Goal: Task Accomplishment & Management: Manage account settings

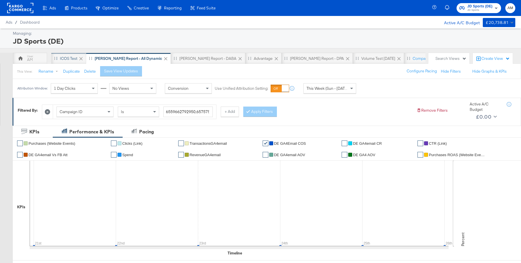
click at [69, 58] on div "iCOS Test" at bounding box center [68, 58] width 17 height 5
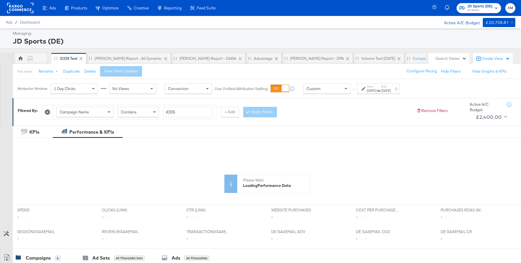
click at [326, 90] on div "Custom" at bounding box center [327, 89] width 46 height 10
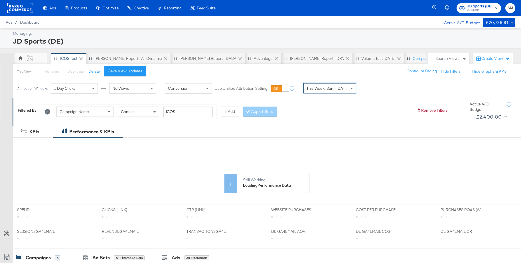
scroll to position [64, 0]
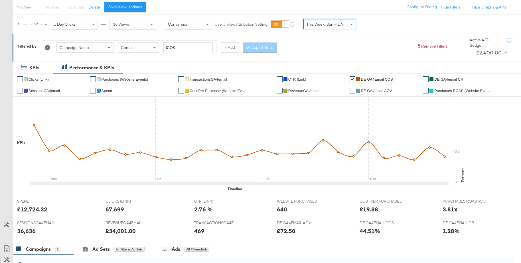
click at [313, 27] on span "This Week (Sun - [DATE])" at bounding box center [328, 24] width 43 height 5
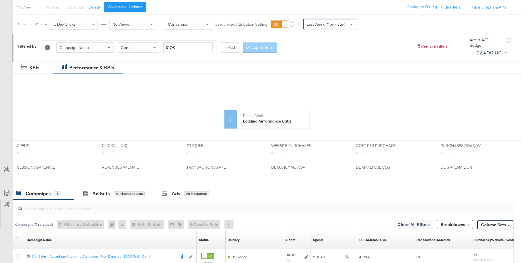
click at [325, 25] on span "Last Week (Mon - Sun)" at bounding box center [326, 24] width 39 height 5
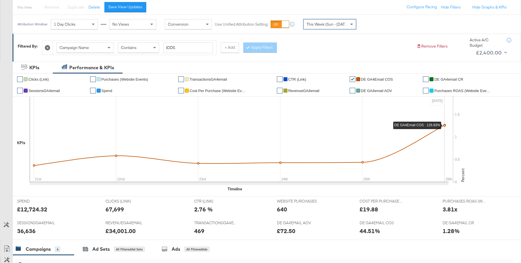
scroll to position [0, 0]
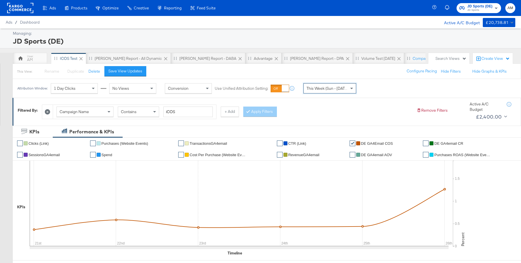
click at [473, 8] on span "JD Sports" at bounding box center [479, 10] width 25 height 5
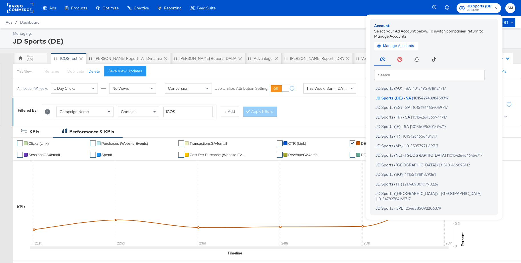
click at [397, 76] on input "text" at bounding box center [429, 75] width 111 height 10
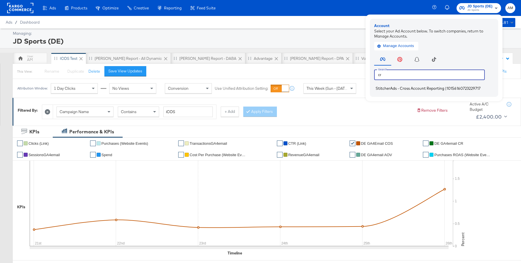
type input "cr"
click at [387, 88] on span "StitcherAds - Cross Account Reporting" at bounding box center [410, 88] width 69 height 5
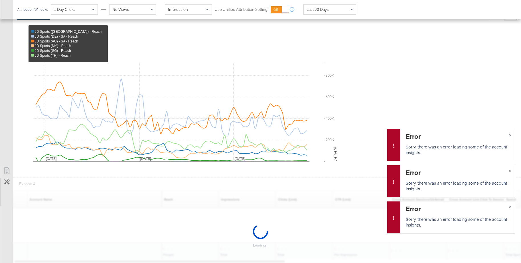
scroll to position [201, 0]
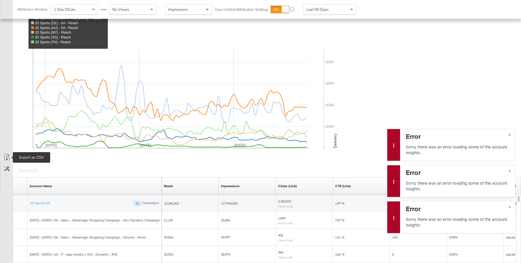
click at [7, 158] on icon at bounding box center [6, 157] width 7 height 7
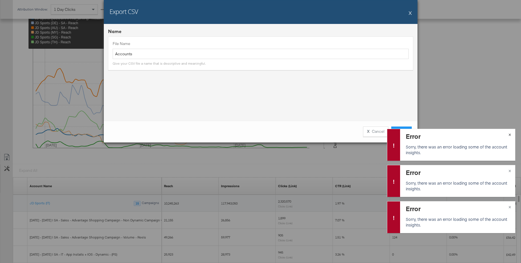
drag, startPoint x: 510, startPoint y: 133, endPoint x: 480, endPoint y: 135, distance: 29.7
click at [510, 133] on span "×" at bounding box center [510, 134] width 3 height 7
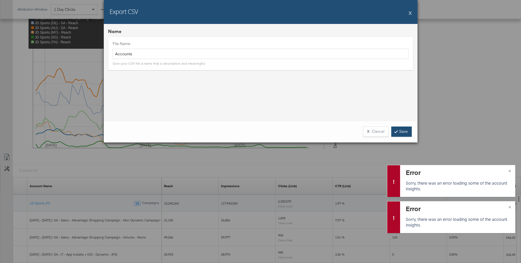
click at [402, 135] on link "Save" at bounding box center [401, 132] width 21 height 10
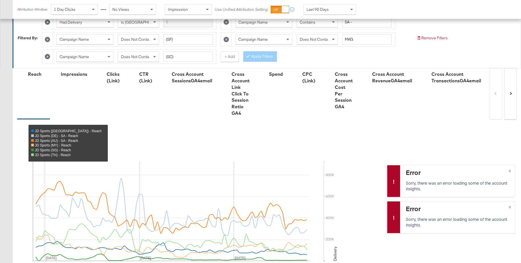
scroll to position [0, 0]
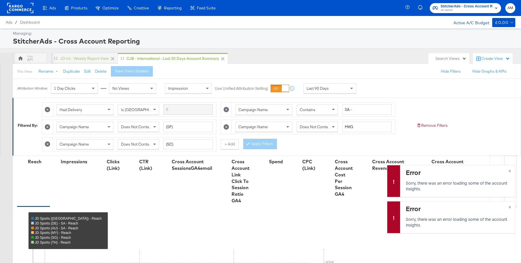
click at [461, 9] on span "JD Sports" at bounding box center [467, 10] width 52 height 5
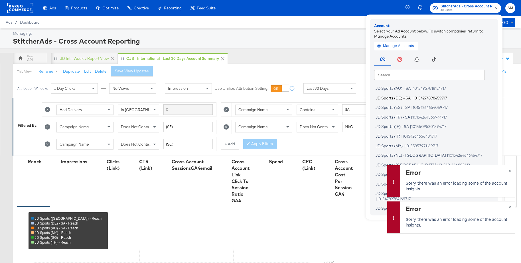
click at [393, 97] on span "JD Sports (DE) - SA" at bounding box center [393, 98] width 35 height 5
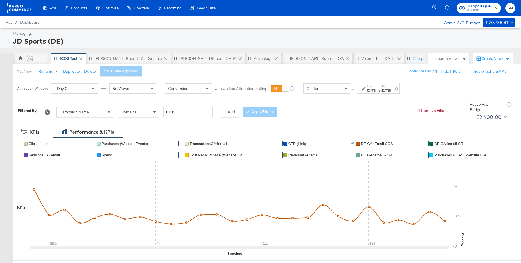
click at [328, 90] on div "Custom" at bounding box center [327, 89] width 46 height 10
click at [369, 89] on div "Aug 27th 2025" at bounding box center [371, 90] width 9 height 5
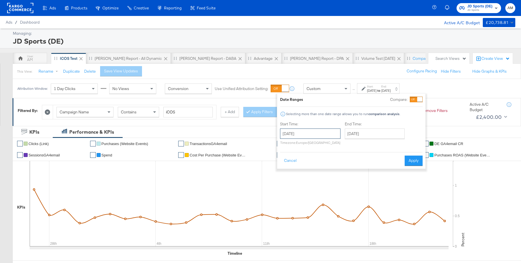
click at [311, 133] on input "August 27th 2025" at bounding box center [310, 134] width 60 height 10
click at [344, 146] on span "›" at bounding box center [345, 145] width 9 height 9
click at [286, 184] on td "21" at bounding box center [287, 187] width 10 height 8
type input "September 21st 2025"
click at [360, 134] on input "September 23rd 2025" at bounding box center [375, 134] width 60 height 10
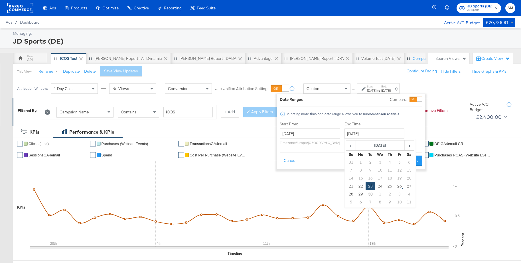
drag, startPoint x: 388, startPoint y: 185, endPoint x: 399, endPoint y: 177, distance: 13.6
click at [389, 185] on td "25" at bounding box center [390, 187] width 10 height 8
type input "September 25th 2025"
click at [412, 160] on button "Apply" at bounding box center [413, 161] width 18 height 10
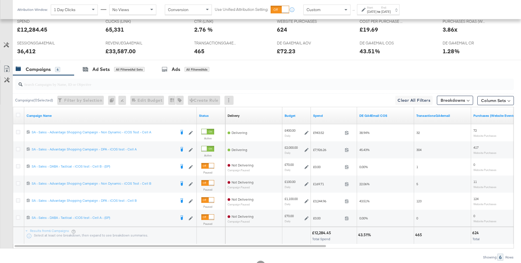
scroll to position [243, 0]
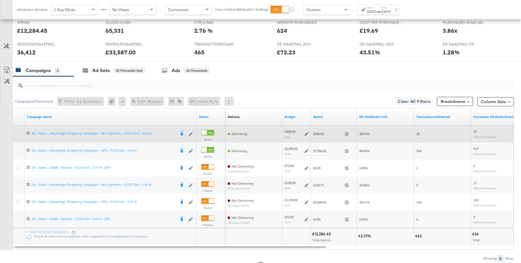
click at [17, 134] on icon at bounding box center [18, 133] width 4 height 4
click at [0, 0] on input "checkbox" at bounding box center [0, 0] width 0 height 0
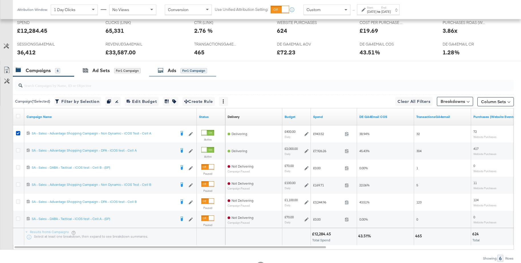
click at [174, 70] on div "Ads" at bounding box center [172, 70] width 9 height 7
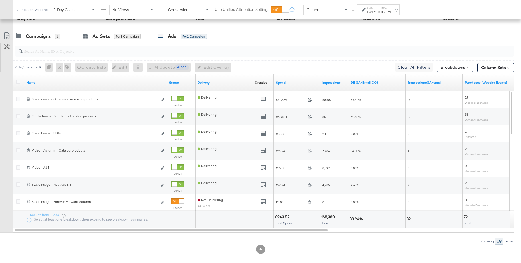
scroll to position [284, 0]
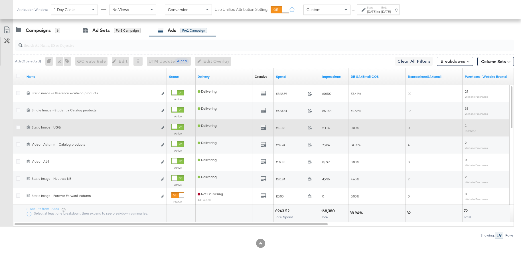
drag, startPoint x: 181, startPoint y: 128, endPoint x: 188, endPoint y: 129, distance: 7.2
click at [177, 128] on div at bounding box center [174, 126] width 5 height 5
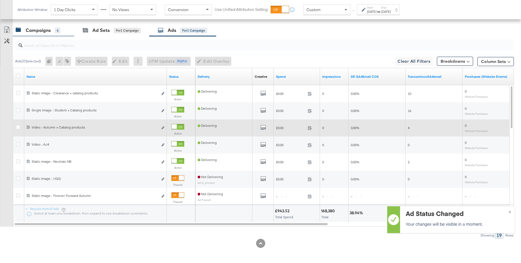
drag, startPoint x: 29, startPoint y: 29, endPoint x: 33, endPoint y: 31, distance: 4.2
click at [29, 29] on div "Campaigns" at bounding box center [38, 30] width 25 height 7
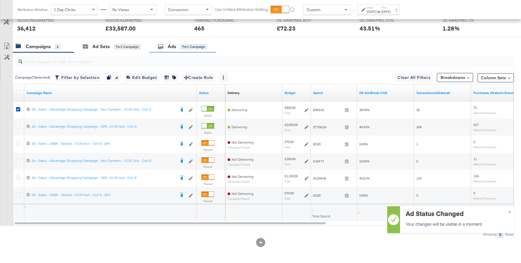
click at [164, 46] on div "Ads for 1 Campaign" at bounding box center [182, 46] width 49 height 7
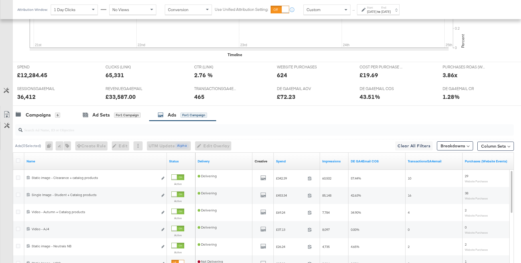
scroll to position [284, 0]
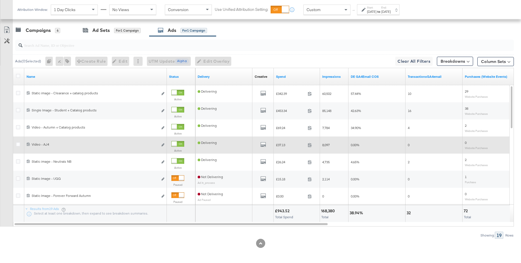
click at [183, 144] on div at bounding box center [177, 144] width 13 height 6
click at [27, 29] on div "Campaigns" at bounding box center [38, 30] width 25 height 7
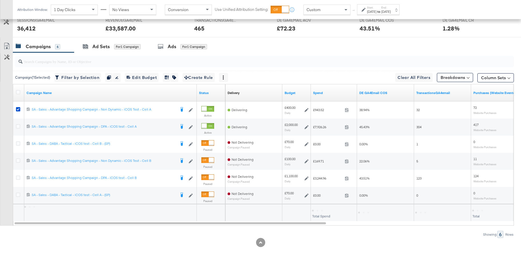
scroll to position [267, 0]
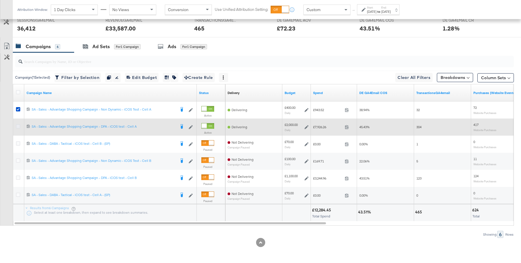
click at [17, 127] on icon at bounding box center [18, 126] width 4 height 4
click at [0, 0] on input "checkbox" at bounding box center [0, 0] width 0 height 0
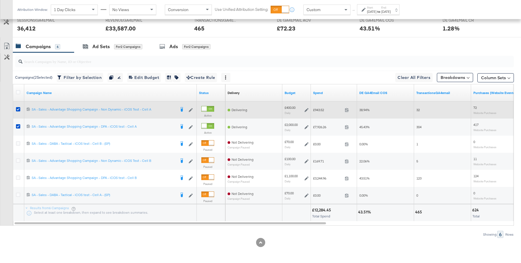
drag, startPoint x: 19, startPoint y: 110, endPoint x: 24, endPoint y: 110, distance: 4.6
click at [19, 110] on icon at bounding box center [18, 109] width 4 height 4
click at [0, 0] on input "checkbox" at bounding box center [0, 0] width 0 height 0
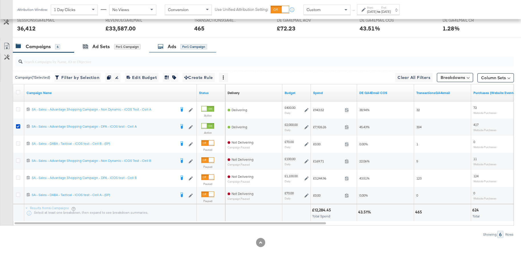
click at [168, 45] on div "Ads" at bounding box center [172, 46] width 9 height 7
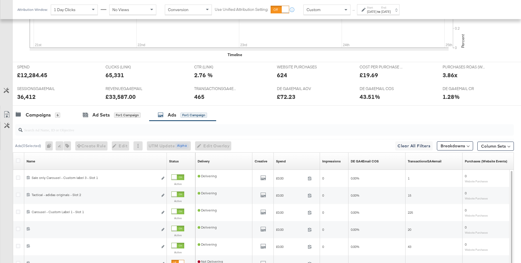
scroll to position [284, 0]
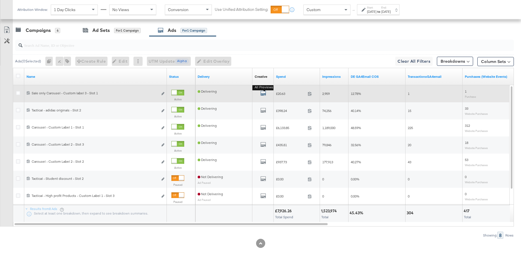
click at [264, 94] on icon "default" at bounding box center [263, 93] width 6 height 6
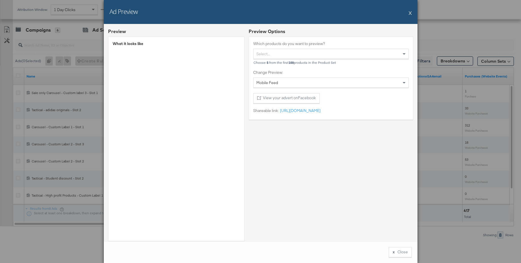
scroll to position [284, 0]
click at [410, 13] on button "X" at bounding box center [410, 12] width 3 height 11
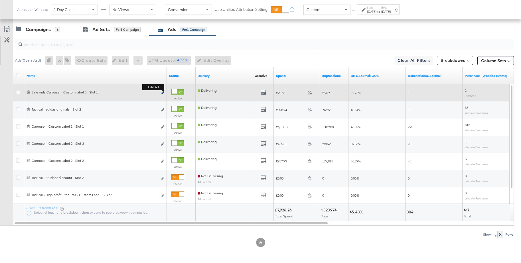
click at [163, 92] on icon "link" at bounding box center [162, 92] width 3 height 3
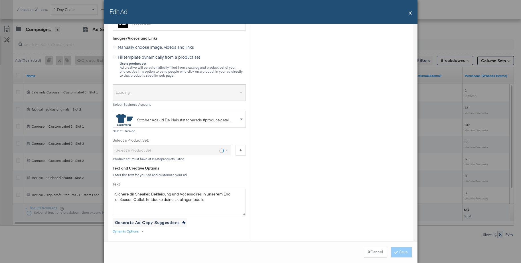
scroll to position [154, 0]
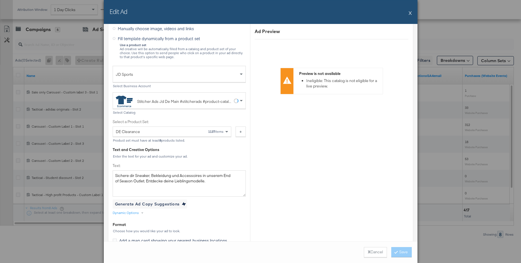
click at [409, 13] on button "X" at bounding box center [410, 12] width 3 height 11
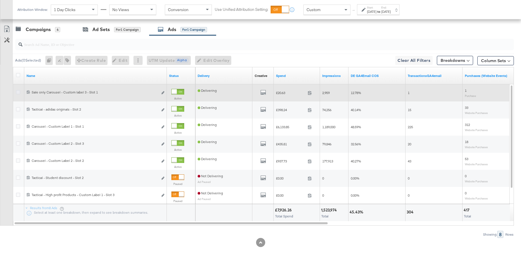
click at [18, 94] on icon at bounding box center [18, 92] width 4 height 4
click at [0, 0] on input "checkbox" at bounding box center [0, 0] width 0 height 0
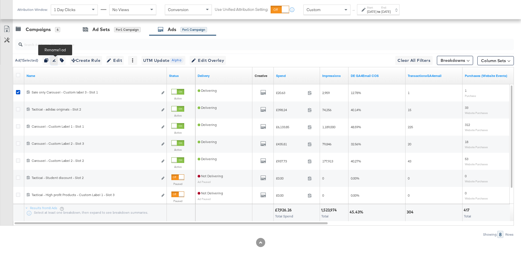
click at [58, 60] on button "button" at bounding box center [54, 60] width 8 height 9
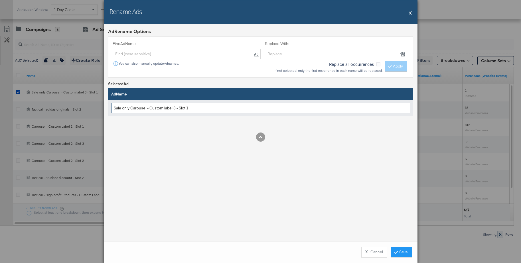
drag, startPoint x: 130, startPoint y: 109, endPoint x: 109, endPoint y: 108, distance: 21.1
click at [109, 108] on td "Sale only Carousel - Custom label 3 - Slot 1" at bounding box center [260, 108] width 305 height 17
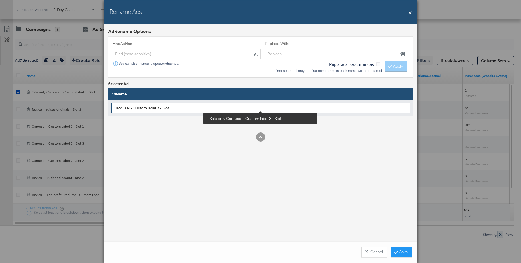
click at [177, 109] on input "Carousel - Custom label 3 - Slot 1" at bounding box center [260, 108] width 299 height 11
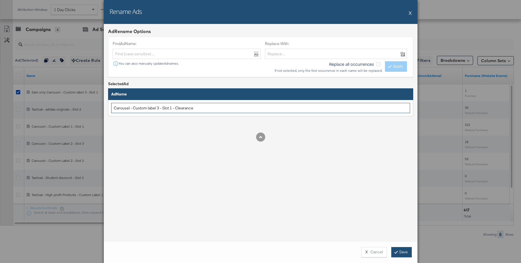
type input "Carousel - Custom label 3 - Slot 1 - Clearance"
click at [406, 256] on button "Save" at bounding box center [401, 252] width 21 height 10
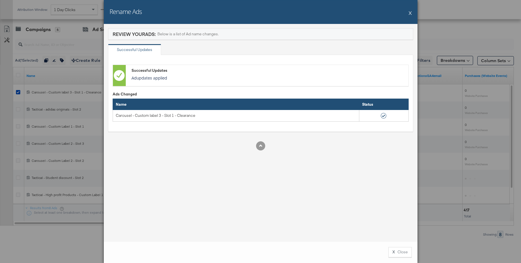
drag, startPoint x: 395, startPoint y: 250, endPoint x: 392, endPoint y: 247, distance: 4.6
click at [395, 250] on button "X Close" at bounding box center [399, 252] width 23 height 10
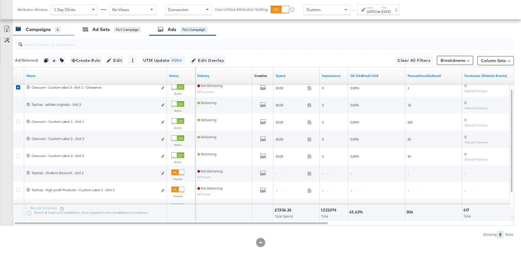
click at [44, 30] on div "Campaigns" at bounding box center [38, 29] width 25 height 7
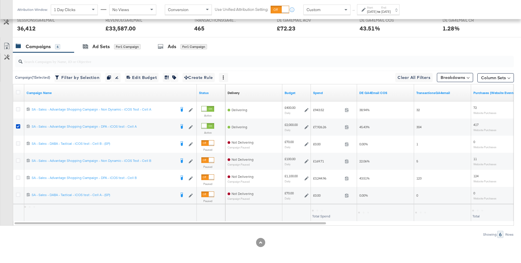
scroll to position [267, 0]
click at [174, 47] on div "Ads" at bounding box center [172, 46] width 9 height 7
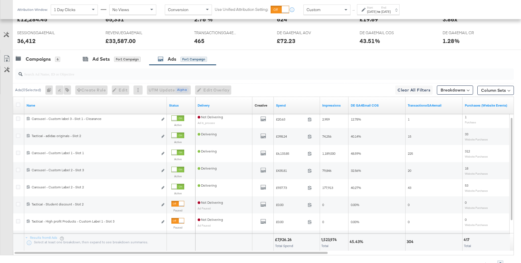
scroll to position [255, 0]
click at [325, 13] on div "Custom" at bounding box center [327, 10] width 46 height 10
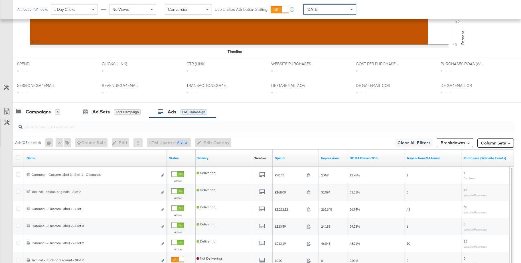
scroll to position [257, 0]
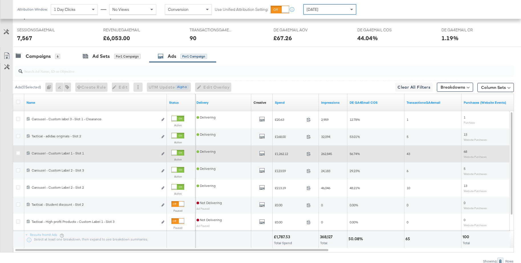
click at [177, 154] on div at bounding box center [174, 152] width 5 height 5
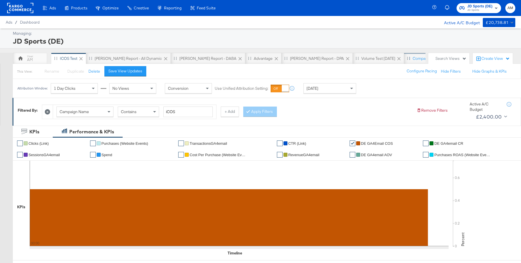
click at [413, 60] on div "Comparison View" at bounding box center [428, 58] width 31 height 5
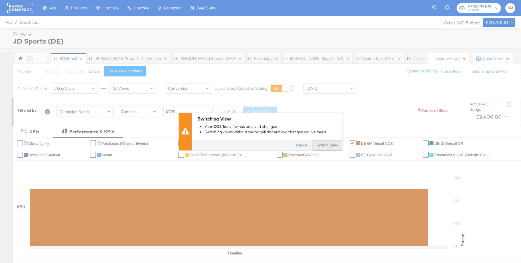
click at [327, 146] on button "Switch View" at bounding box center [328, 145] width 30 height 10
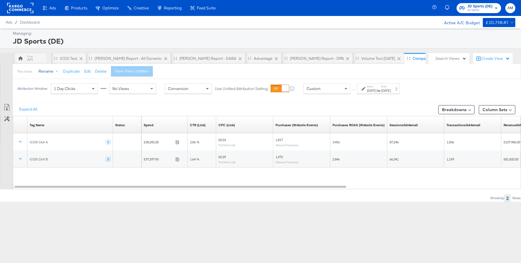
click at [44, 72] on button "Rename" at bounding box center [50, 71] width 30 height 10
drag, startPoint x: 55, startPoint y: 95, endPoint x: 33, endPoint y: 96, distance: 21.7
click at [33, 96] on body "Ads Ads Dashboard Main dashboard for Media Buying. New Campaign Create a new ca…" at bounding box center [260, 131] width 521 height 263
click at [46, 72] on button "Rename" at bounding box center [50, 71] width 30 height 10
drag, startPoint x: 70, startPoint y: 94, endPoint x: 49, endPoint y: 94, distance: 21.1
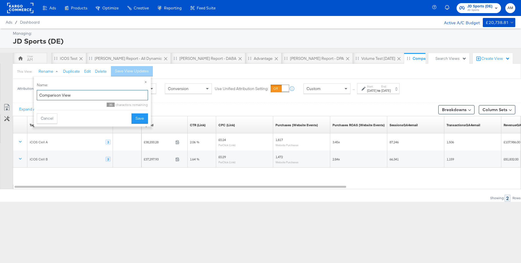
click at [49, 94] on input "Comparison View" at bounding box center [92, 95] width 111 height 11
type input "C"
click at [63, 97] on input "iCOS Test Sep 25" at bounding box center [92, 95] width 111 height 11
type input "iCOS Test Sept 25"
click at [136, 118] on button "Save" at bounding box center [139, 119] width 17 height 10
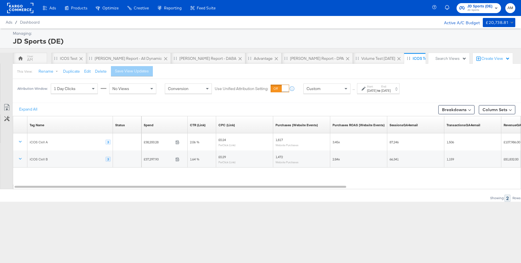
click at [445, 58] on icon at bounding box center [446, 58] width 3 height 3
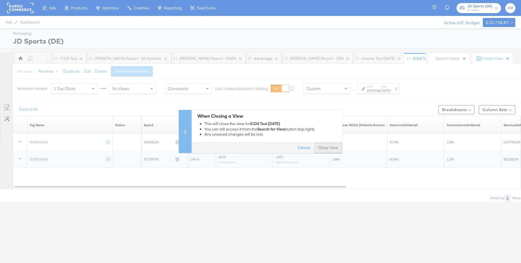
click at [326, 149] on button "Close View" at bounding box center [328, 148] width 28 height 10
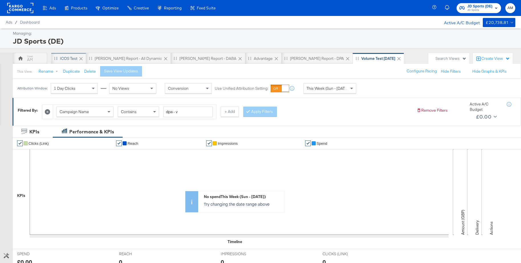
click at [66, 59] on div "iCOS Test" at bounding box center [68, 58] width 17 height 5
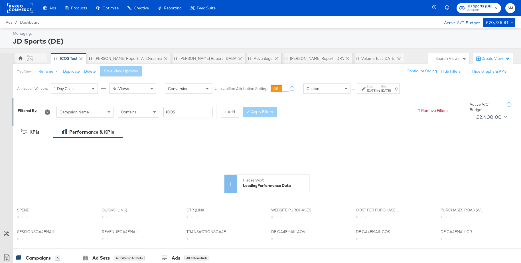
click at [391, 91] on div "Sep 23rd 2025" at bounding box center [385, 90] width 9 height 5
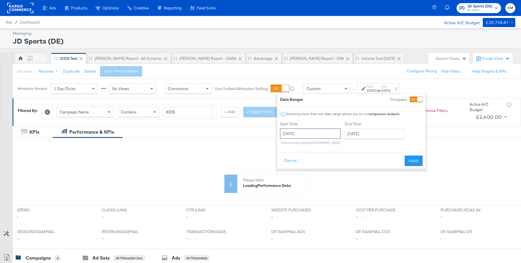
click at [314, 134] on input "August 27th 2025" at bounding box center [310, 134] width 60 height 10
click at [345, 145] on span "›" at bounding box center [345, 145] width 9 height 9
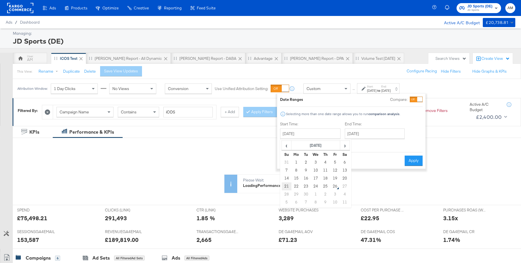
click at [287, 187] on td "21" at bounding box center [287, 187] width 10 height 8
type input "September 21st 2025"
click at [366, 135] on input "September 23rd 2025" at bounding box center [375, 134] width 60 height 10
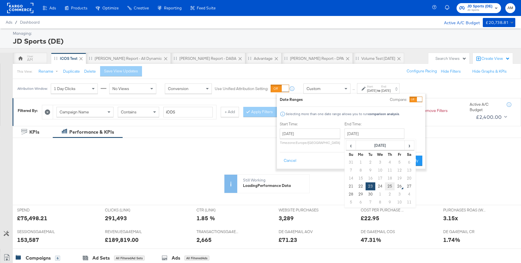
click at [389, 185] on td "25" at bounding box center [390, 187] width 10 height 8
type input "September 25th 2025"
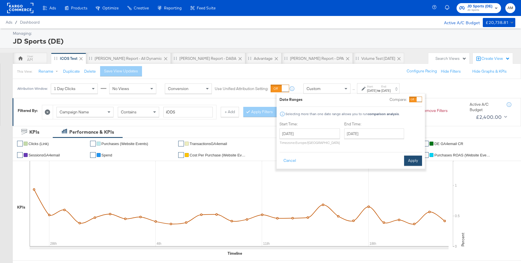
click at [413, 160] on button "Apply" at bounding box center [413, 161] width 18 height 10
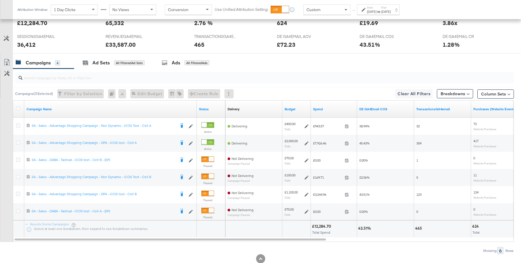
scroll to position [254, 0]
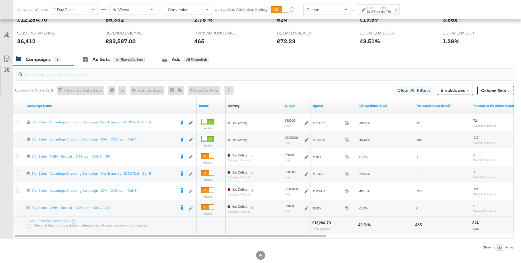
click at [66, 74] on input "search" at bounding box center [246, 71] width 446 height 11
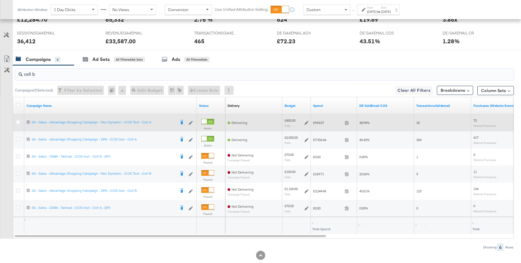
scroll to position [216, 0]
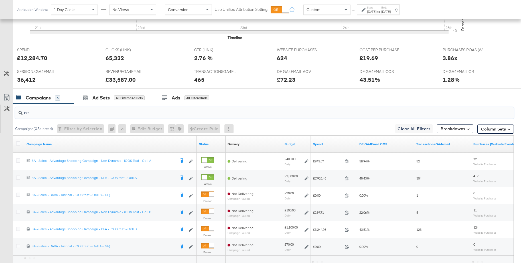
type input "c"
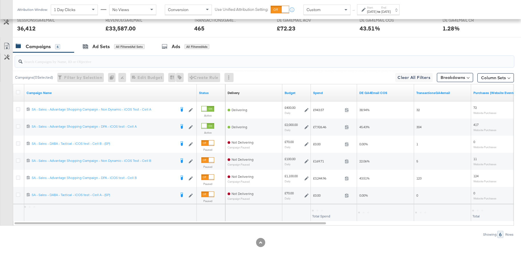
scroll to position [267, 0]
